Goal: Find specific page/section: Find specific page/section

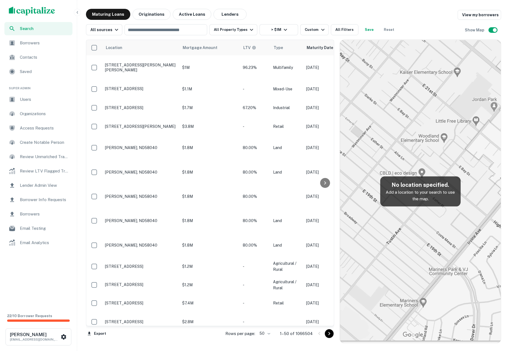
click at [37, 244] on span "Email Analytics" at bounding box center [44, 242] width 49 height 7
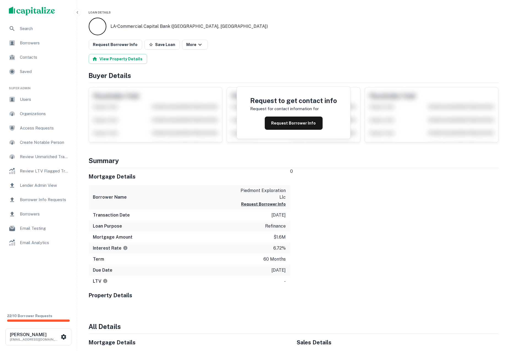
click at [39, 244] on span "Email Analytics" at bounding box center [44, 242] width 49 height 7
